Goal: Information Seeking & Learning: Learn about a topic

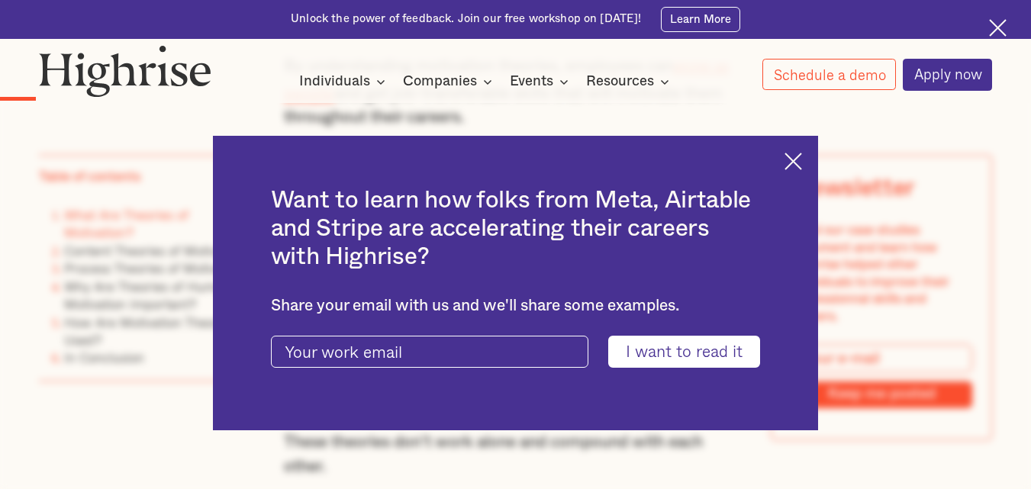
scroll to position [1144, 0]
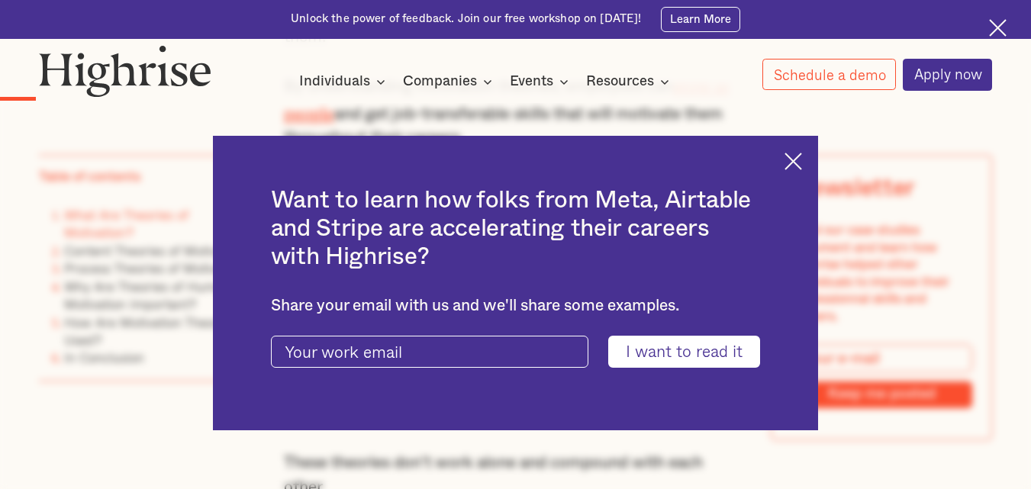
click at [796, 166] on img at bounding box center [793, 162] width 18 height 18
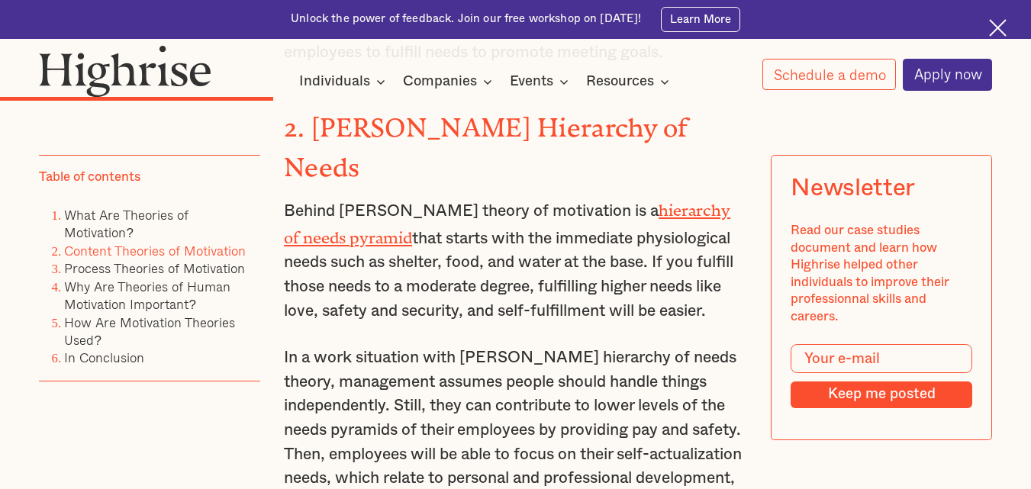
scroll to position [3356, 0]
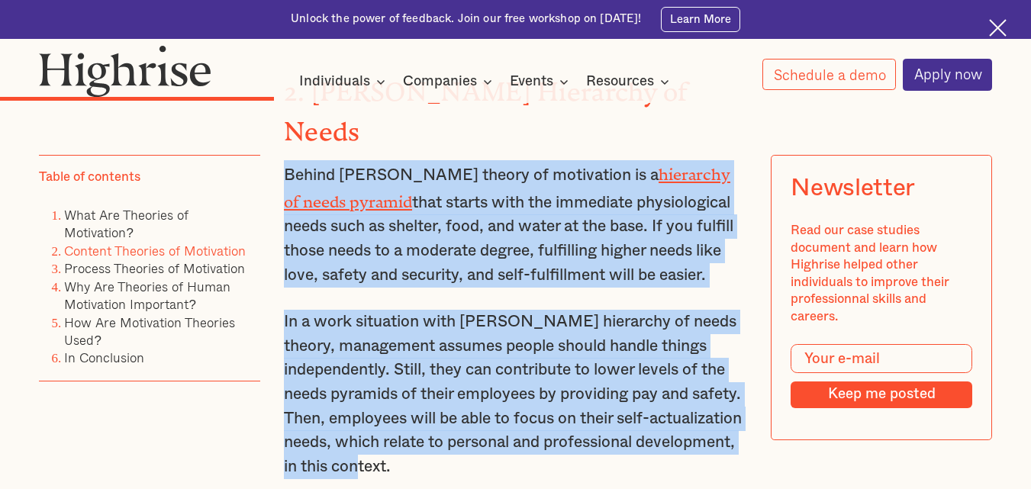
drag, startPoint x: 497, startPoint y: 429, endPoint x: 278, endPoint y: 142, distance: 361.4
copy div "Behind [PERSON_NAME] theory of motivation is a hierarchy of needs pyramid that …"
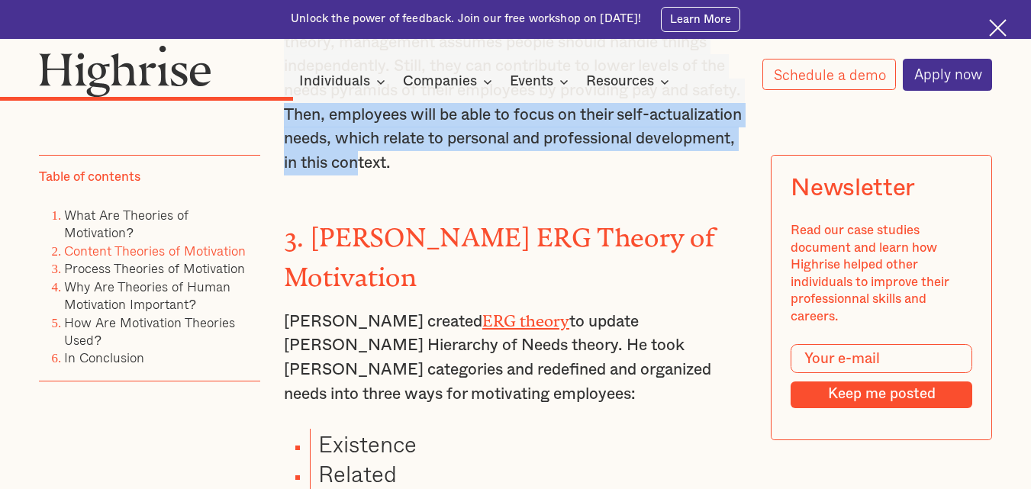
scroll to position [3661, 0]
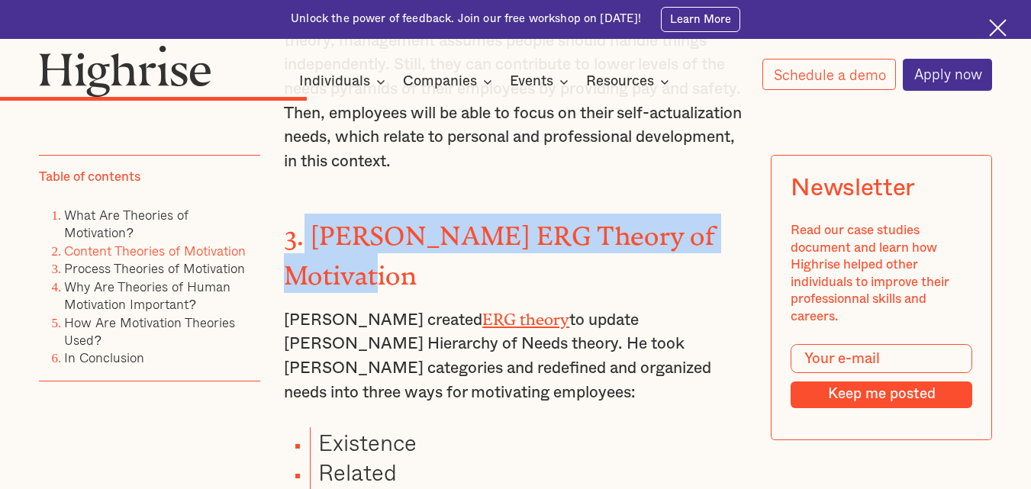
drag, startPoint x: 304, startPoint y: 193, endPoint x: 420, endPoint y: 222, distance: 120.3
click at [420, 222] on h3 "3. [PERSON_NAME] ERG Theory of Motivation" at bounding box center [515, 253] width 463 height 79
copy strong "[PERSON_NAME] ERG Theory of Motivation"
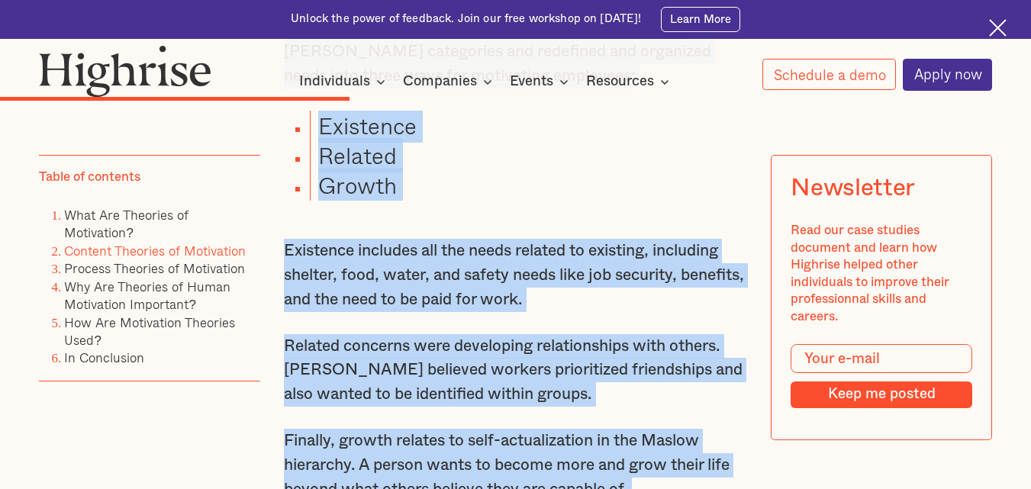
scroll to position [4163, 0]
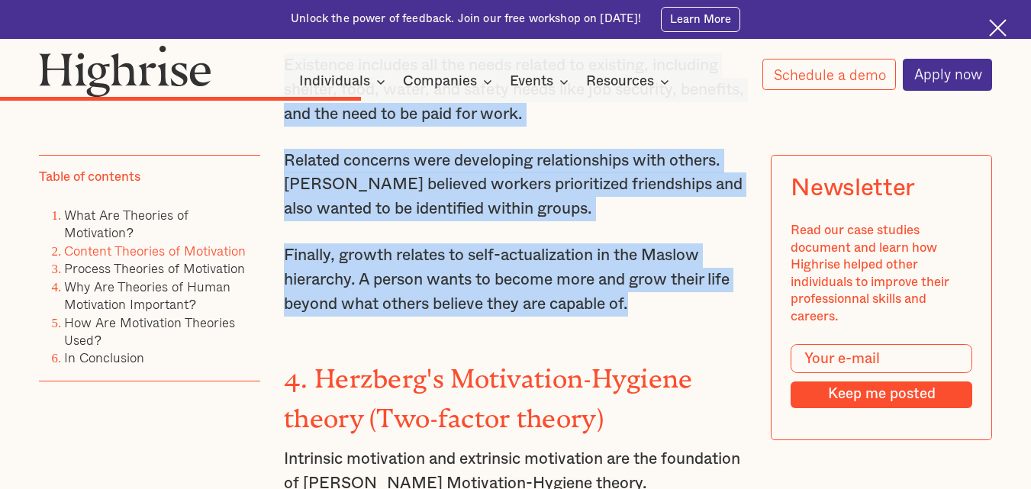
drag, startPoint x: 282, startPoint y: 121, endPoint x: 678, endPoint y: 254, distance: 417.8
click at [678, 254] on div "Content Theories of Motivation The content theory identifies a person's needs a…" at bounding box center [515, 81] width 463 height 3779
copy div "[PERSON_NAME] created ERG theory to update [PERSON_NAME] Hierarchy of Needs the…"
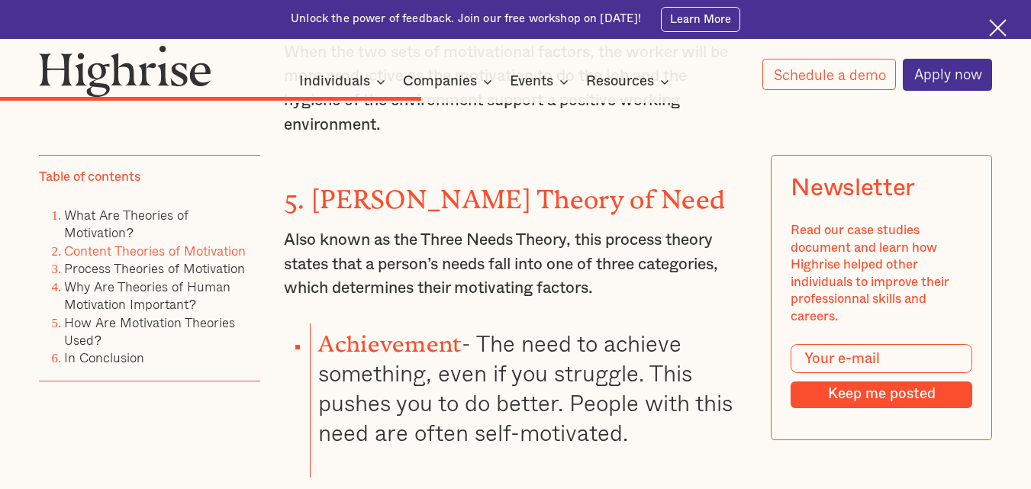
scroll to position [4850, 0]
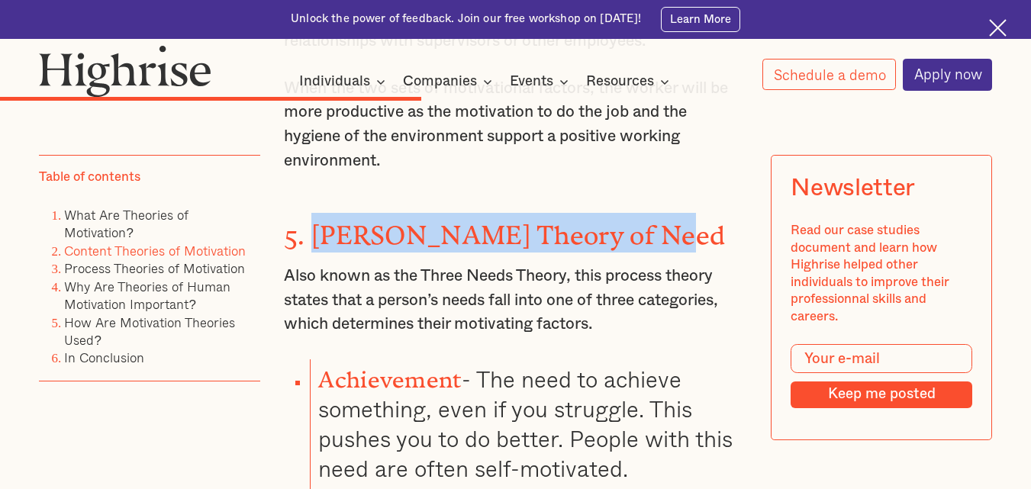
drag, startPoint x: 308, startPoint y: 169, endPoint x: 652, endPoint y: 169, distance: 344.0
click at [652, 220] on strong "5. [PERSON_NAME] Theory of Need" at bounding box center [504, 228] width 441 height 17
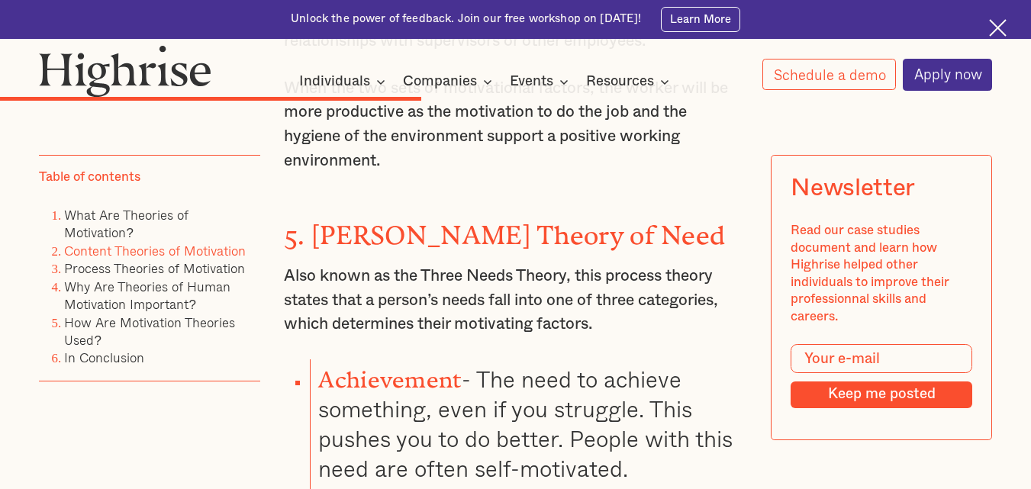
click at [662, 220] on strong "5. [PERSON_NAME] Theory of Need" at bounding box center [504, 228] width 441 height 17
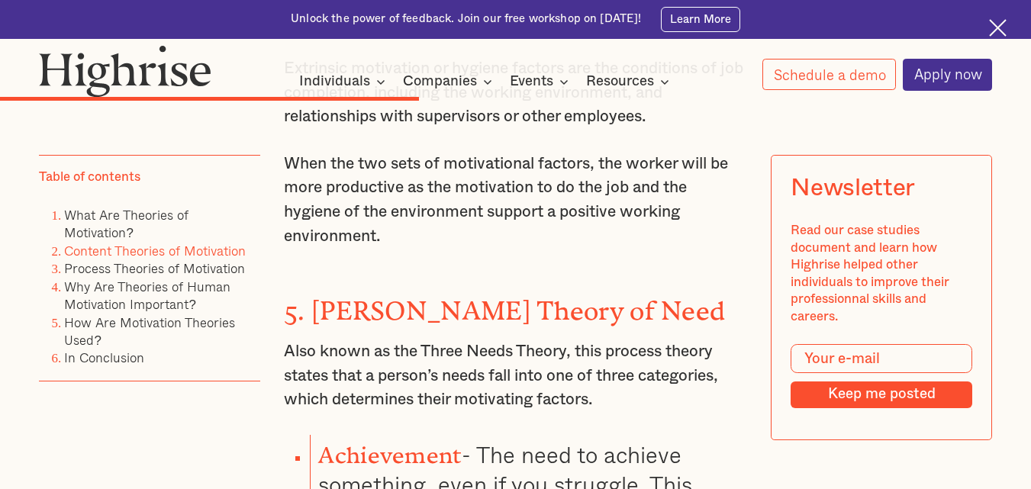
scroll to position [4773, 0]
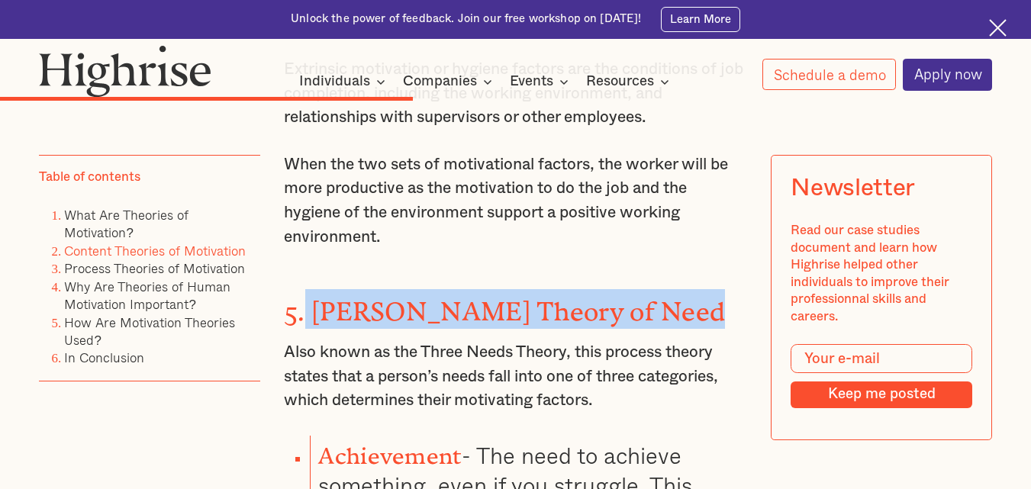
drag, startPoint x: 300, startPoint y: 249, endPoint x: 732, endPoint y: 220, distance: 433.4
copy strong "[PERSON_NAME] Theory of Need"
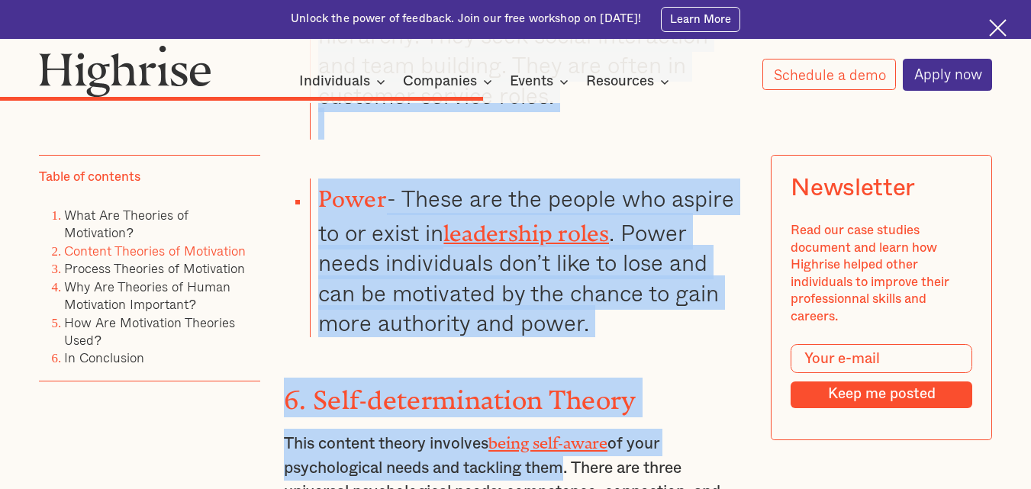
scroll to position [5447, 0]
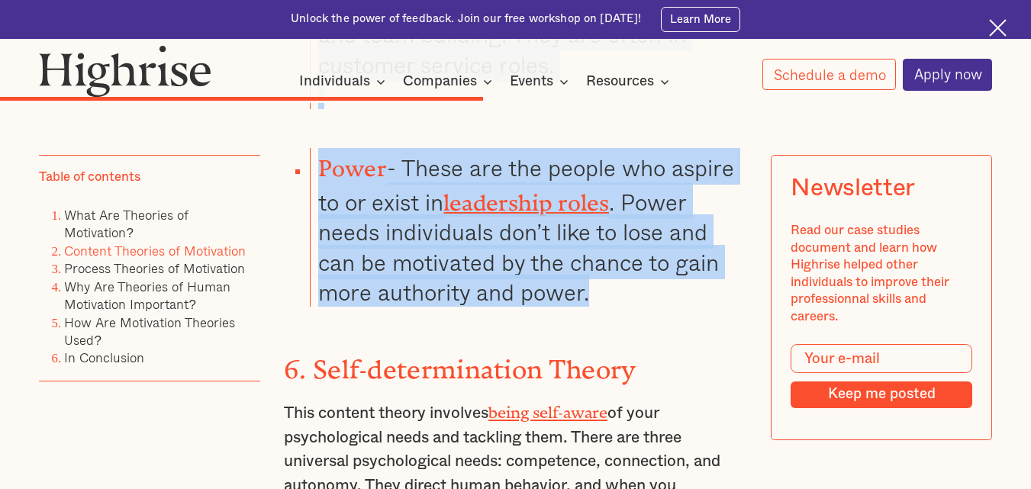
drag, startPoint x: 281, startPoint y: 285, endPoint x: 595, endPoint y: 220, distance: 320.9
click at [595, 220] on div "Motivation remains a crucial aspect of job performance. If employees don't feel…" at bounding box center [515, 296] width 953 height 9343
copy div "Also known as the Three Needs Theory, this process theory states that a person’…"
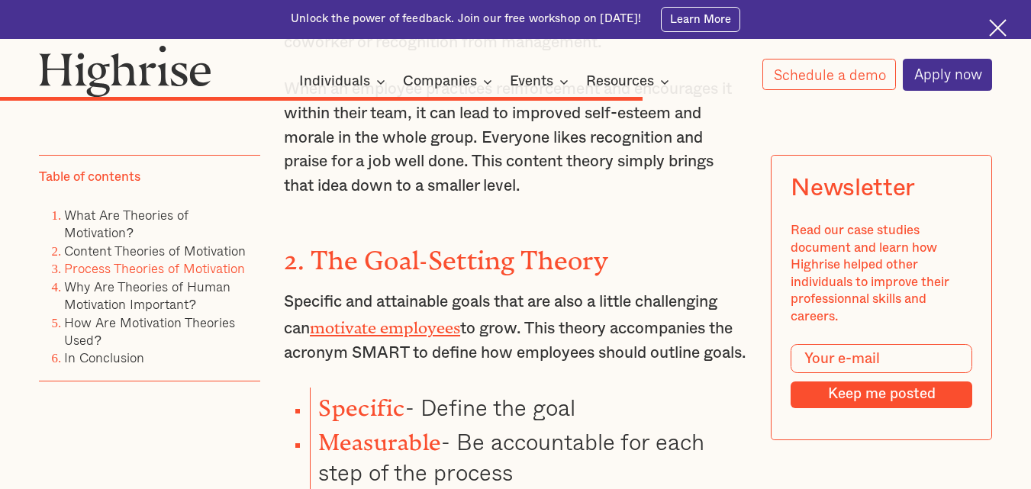
scroll to position [6820, 0]
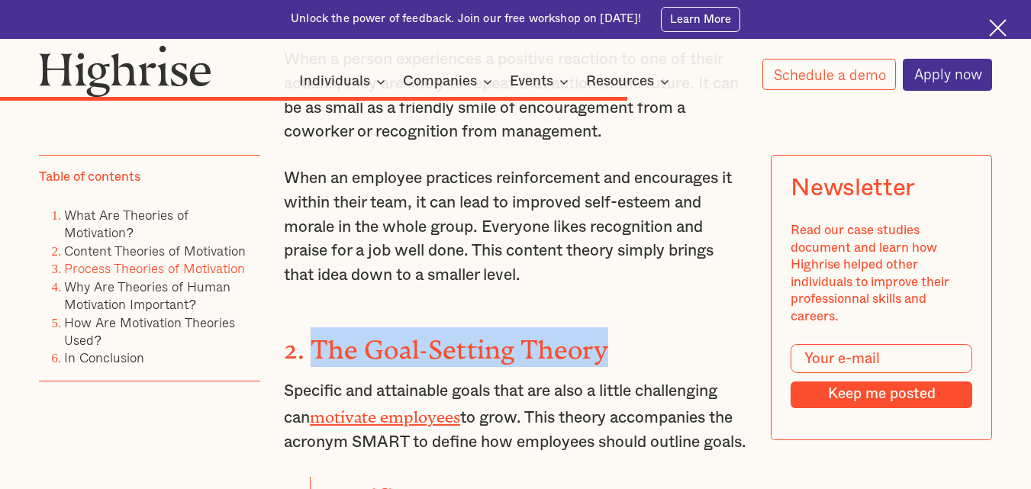
drag, startPoint x: 307, startPoint y: 275, endPoint x: 610, endPoint y: 291, distance: 304.0
click at [610, 327] on h3 "2. The Goal-Setting Theory" at bounding box center [515, 347] width 463 height 40
copy strong "The Goal-Setting Theory"
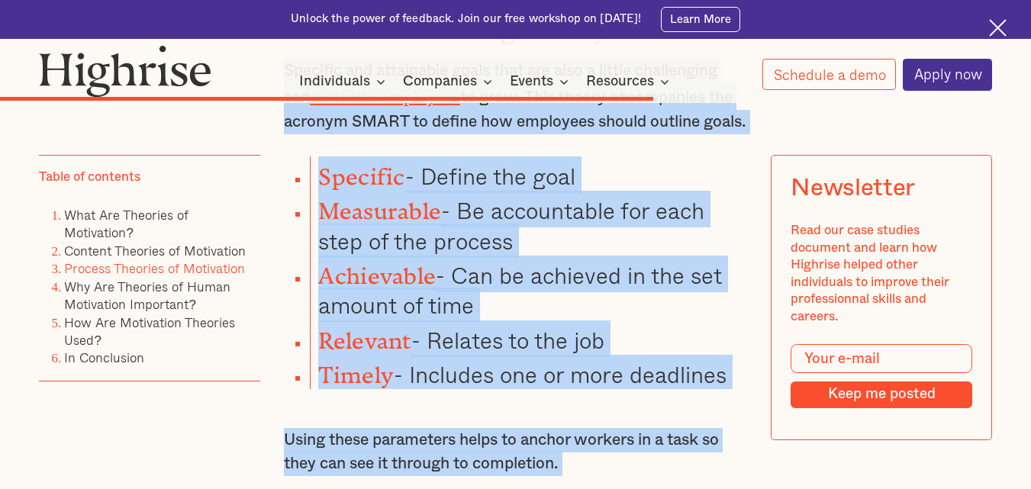
scroll to position [7316, 0]
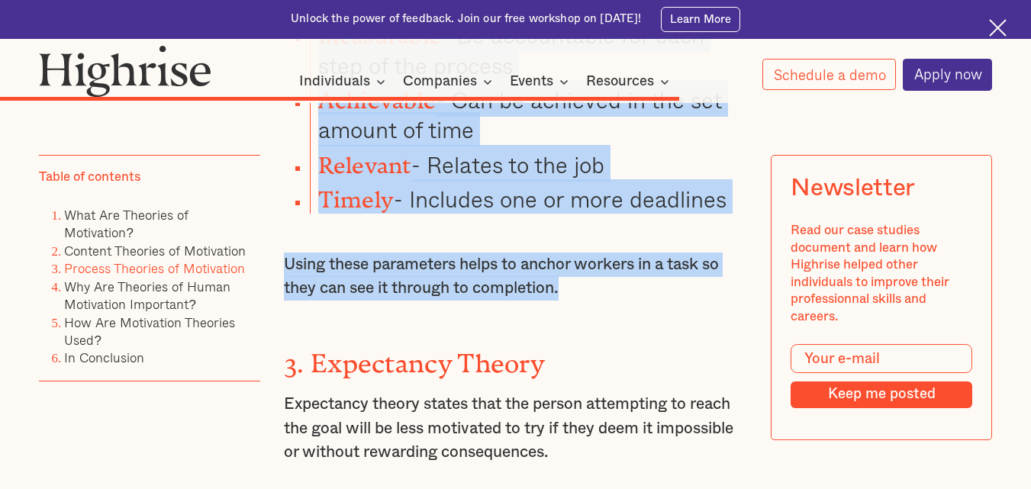
drag, startPoint x: 284, startPoint y: 238, endPoint x: 569, endPoint y: 217, distance: 286.0
copy div "Specific and attainable goals that are also a little challenging can motivate e…"
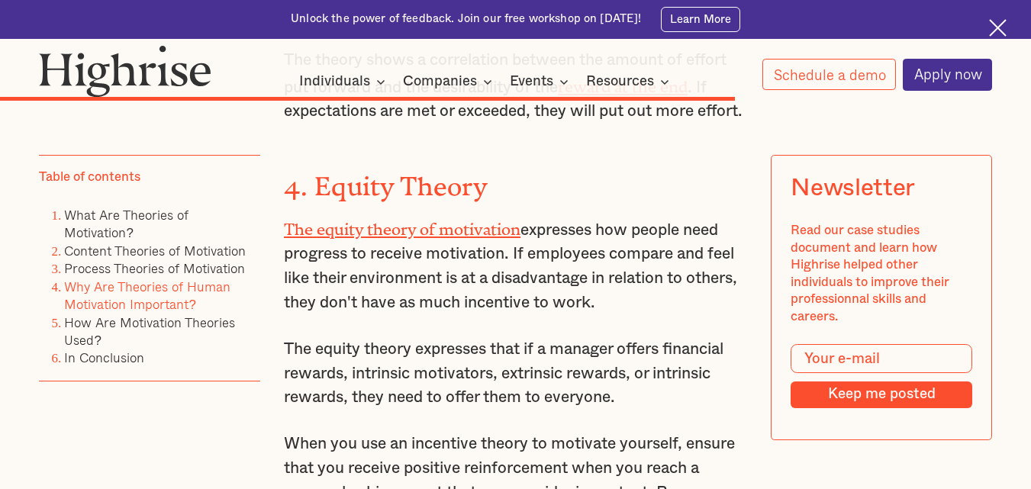
scroll to position [7774, 0]
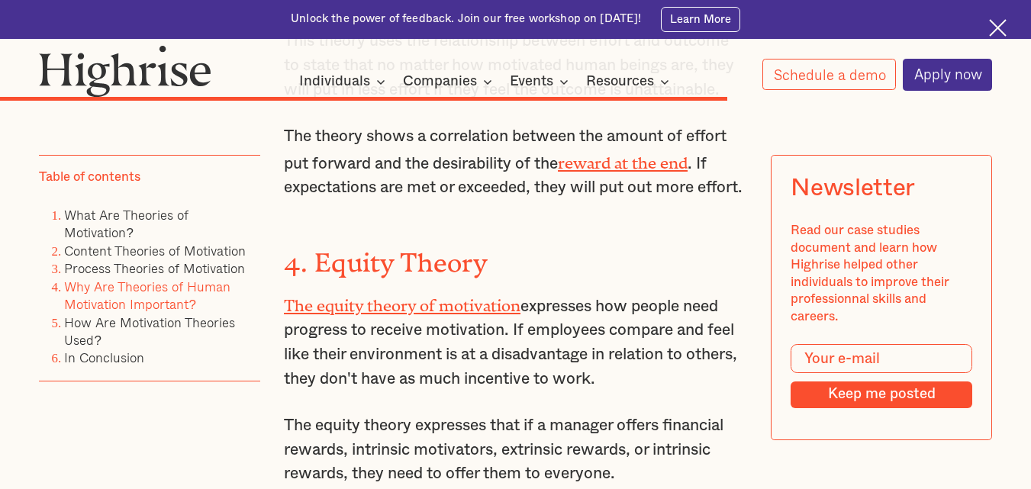
click at [487, 240] on h3 "4. Equity Theory" at bounding box center [515, 260] width 463 height 40
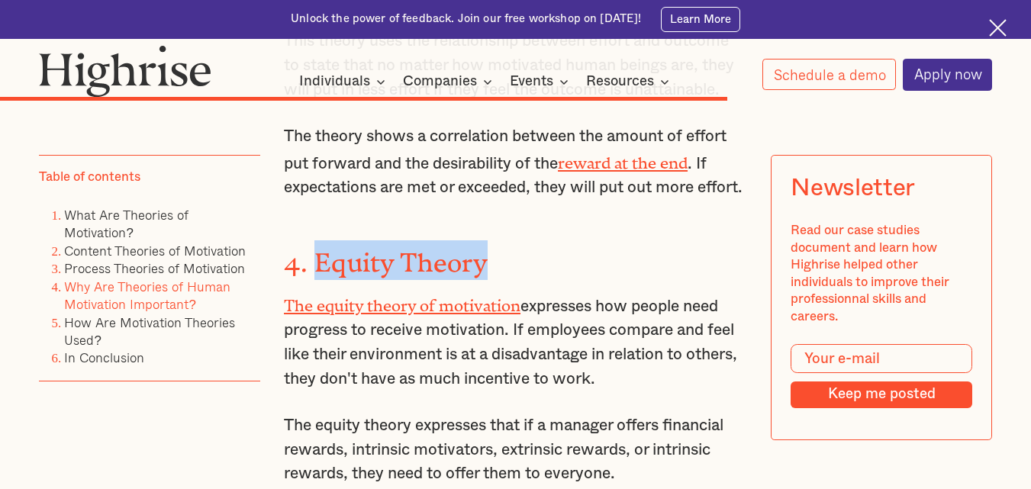
drag, startPoint x: 485, startPoint y: 207, endPoint x: 317, endPoint y: 227, distance: 169.7
click at [317, 248] on strong "4. Equity Theory" at bounding box center [386, 256] width 204 height 17
copy strong "Equity Theory"
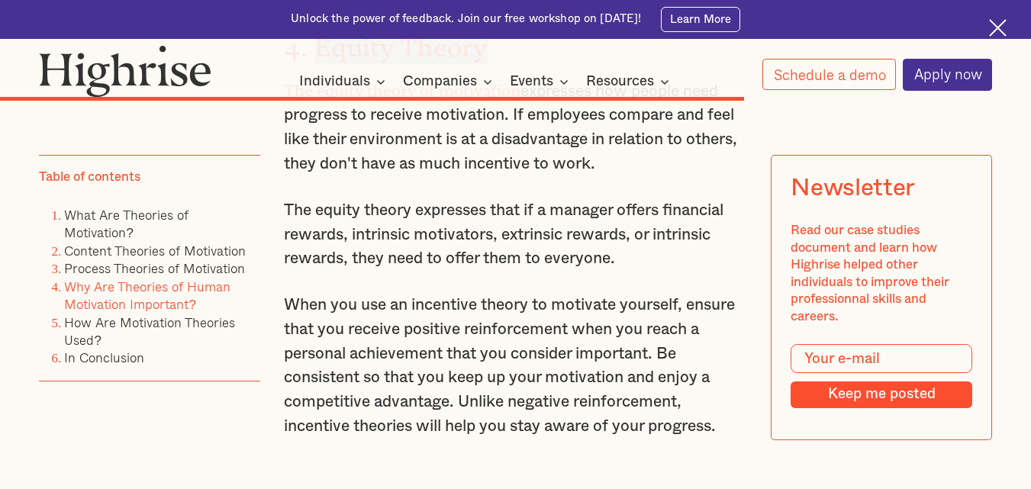
scroll to position [8002, 0]
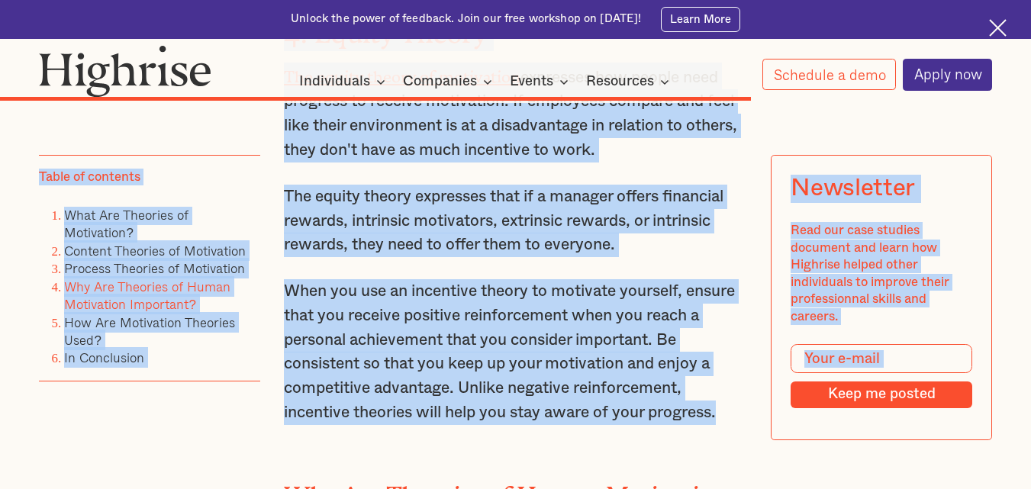
drag, startPoint x: 728, startPoint y: 365, endPoint x: 294, endPoint y: 98, distance: 509.8
click at [354, 214] on div "Process Theories of Motivation While content theories matter, process theories …" at bounding box center [515, 173] width 463 height 3253
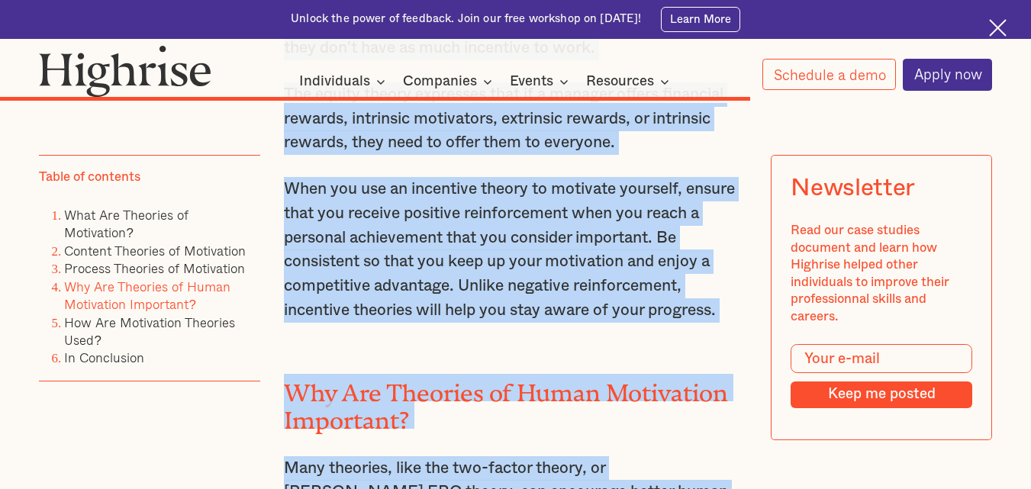
scroll to position [8166, 0]
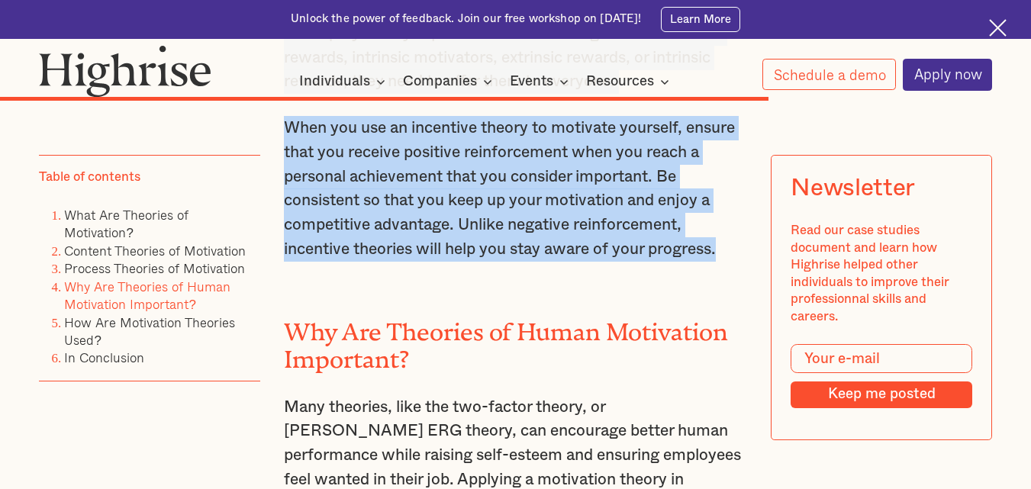
drag, startPoint x: 525, startPoint y: 178, endPoint x: 757, endPoint y: 203, distance: 233.2
copy div "expresses how people need progress to receive motivation. If employees compare …"
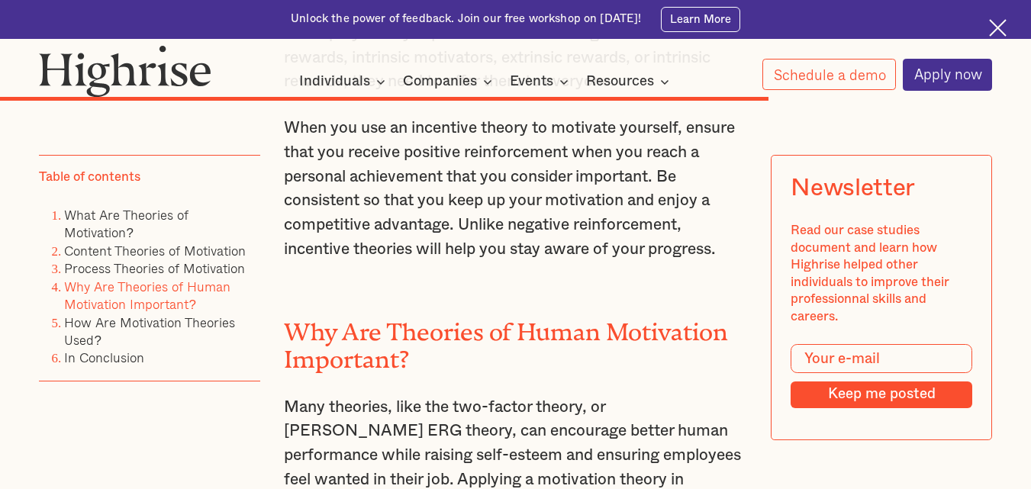
drag, startPoint x: 11, startPoint y: 0, endPoint x: 92, endPoint y: 9, distance: 81.4
click at [92, 9] on div "Unlock the power of feedback. Join our free workshop on [DATE]! Learn More" at bounding box center [515, 19] width 1031 height 39
